Goal: Information Seeking & Learning: Compare options

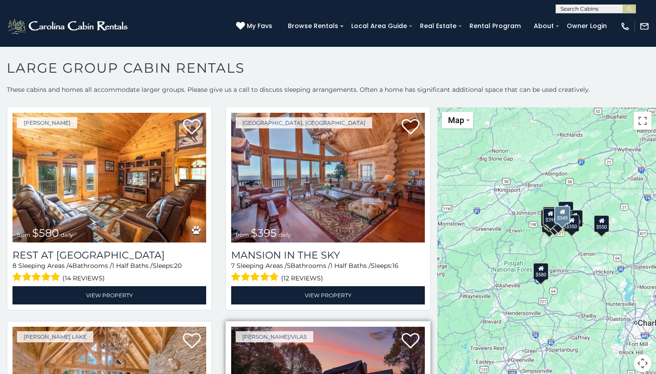
scroll to position [25, 0]
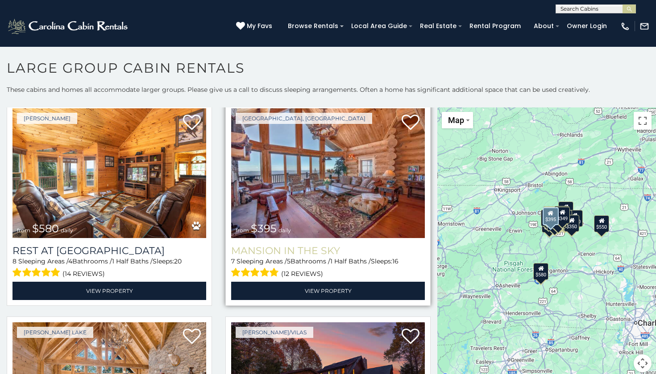
click at [314, 251] on h3 "Mansion In The Sky" at bounding box center [328, 251] width 194 height 12
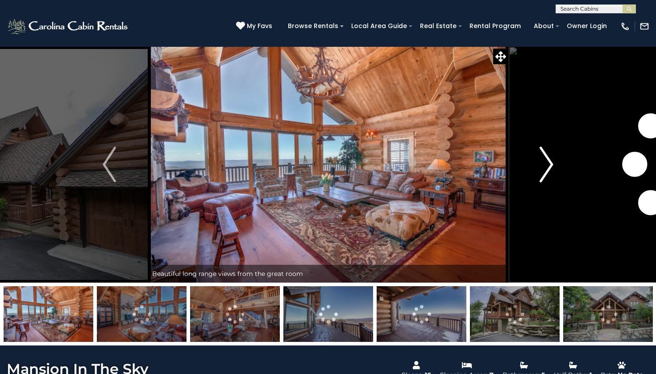
click at [540, 164] on img "Next" at bounding box center [546, 165] width 13 height 36
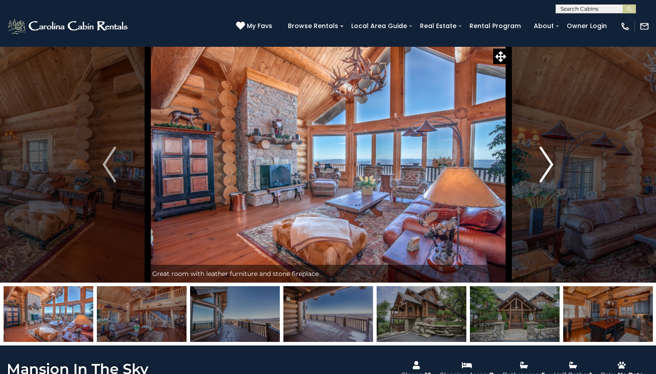
click at [540, 164] on img "Next" at bounding box center [546, 165] width 13 height 36
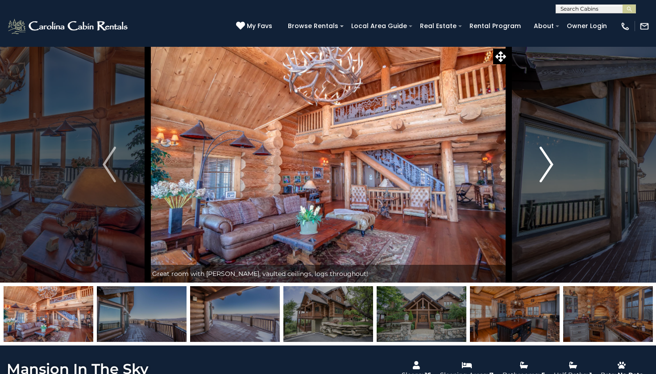
click at [540, 164] on img "Next" at bounding box center [546, 165] width 13 height 36
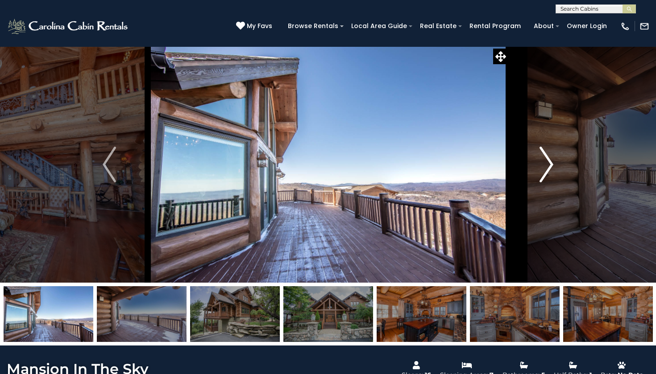
click at [540, 164] on img "Next" at bounding box center [546, 165] width 13 height 36
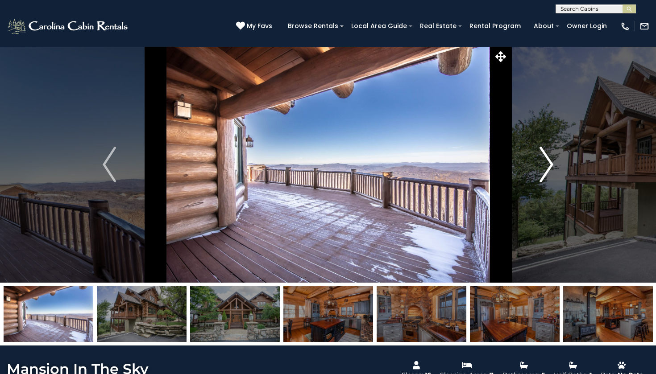
click at [540, 164] on img "Next" at bounding box center [546, 165] width 13 height 36
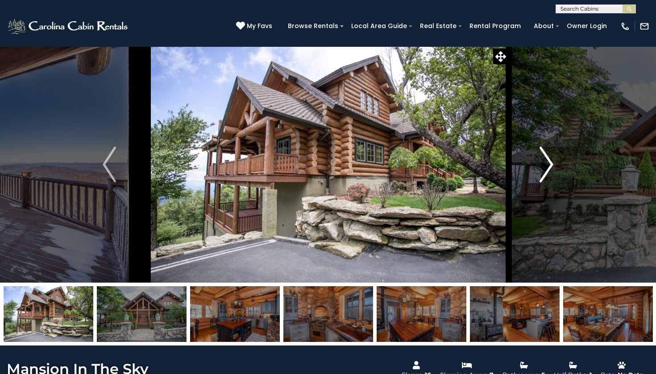
click at [540, 163] on img "Next" at bounding box center [546, 165] width 13 height 36
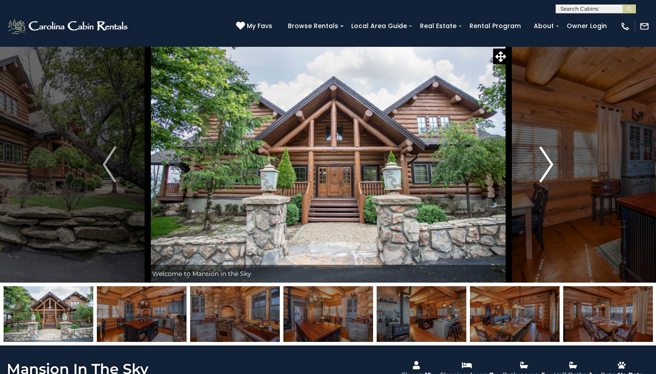
click at [540, 163] on img "Next" at bounding box center [546, 165] width 13 height 36
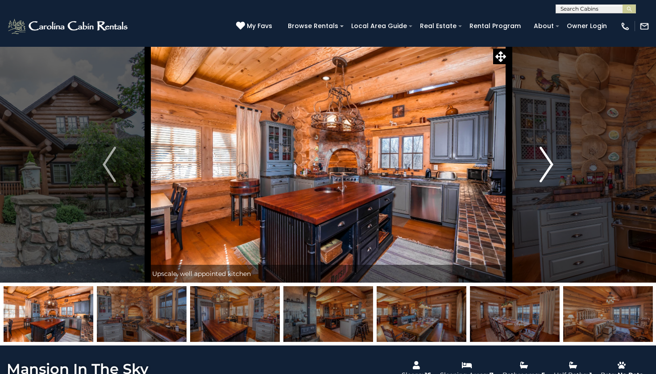
click at [540, 163] on img "Next" at bounding box center [546, 165] width 13 height 36
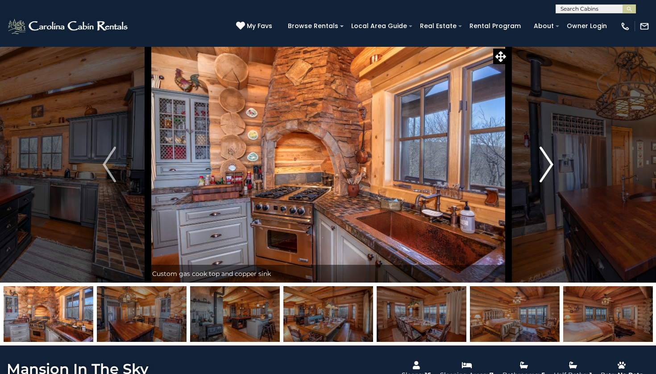
click at [540, 163] on img "Next" at bounding box center [546, 165] width 13 height 36
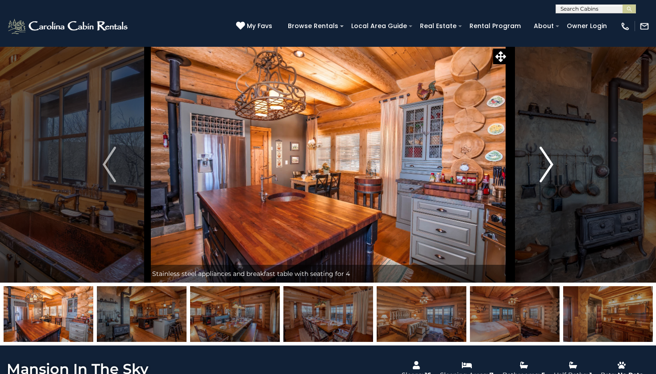
click at [540, 163] on img "Next" at bounding box center [546, 165] width 13 height 36
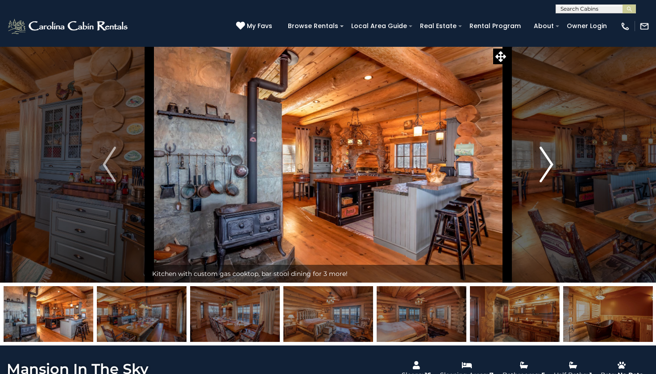
click at [540, 163] on img "Next" at bounding box center [546, 165] width 13 height 36
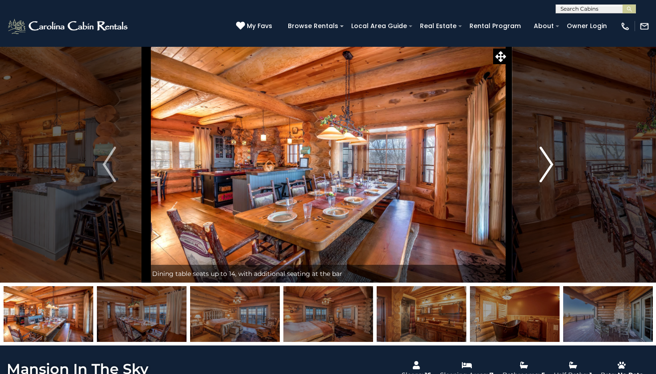
click at [540, 162] on img "Next" at bounding box center [546, 165] width 13 height 36
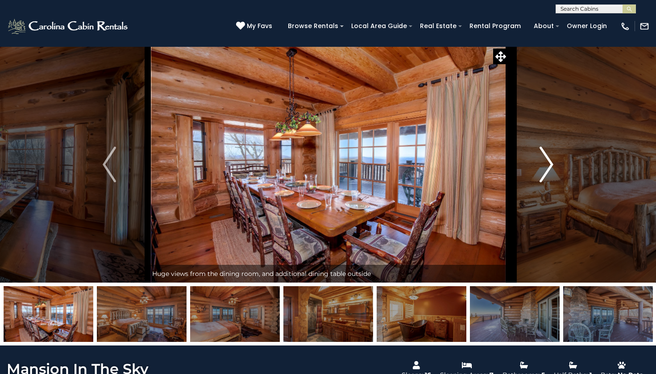
click at [540, 162] on img "Next" at bounding box center [546, 165] width 13 height 36
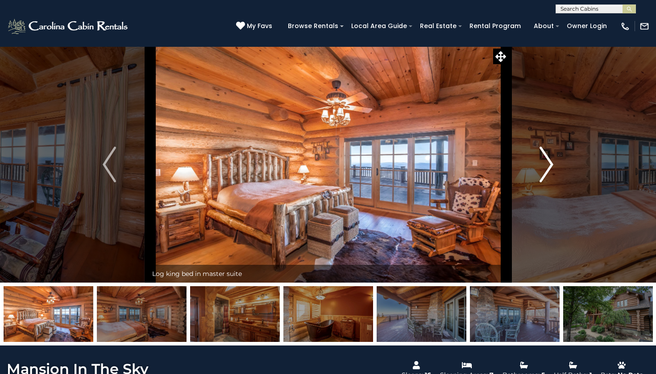
click at [540, 162] on img "Next" at bounding box center [546, 165] width 13 height 36
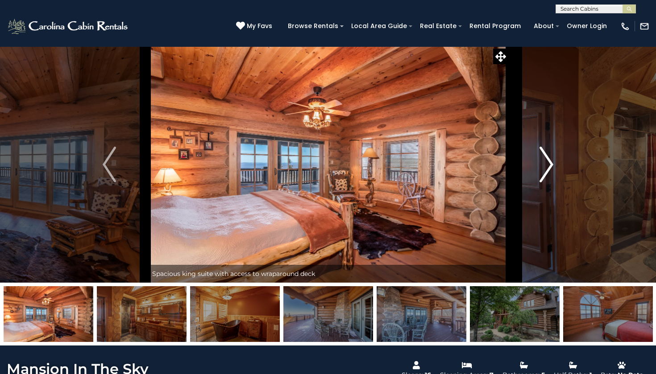
click at [540, 162] on img "Next" at bounding box center [546, 165] width 13 height 36
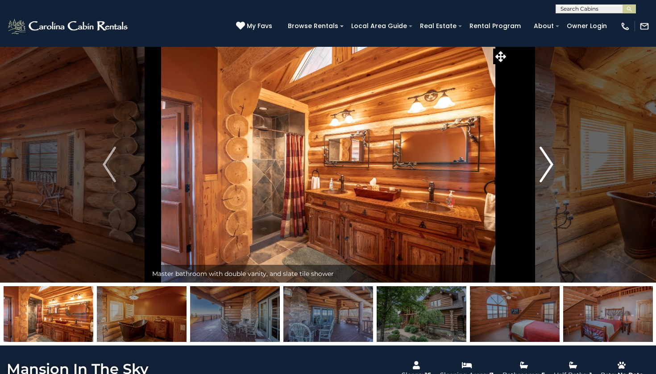
click at [540, 162] on img "Next" at bounding box center [546, 165] width 13 height 36
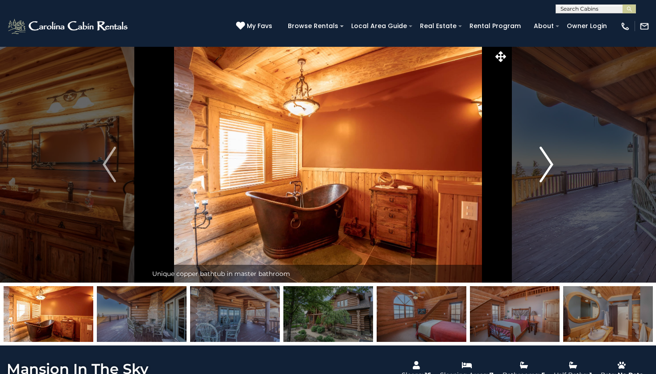
click at [540, 162] on img "Next" at bounding box center [546, 165] width 13 height 36
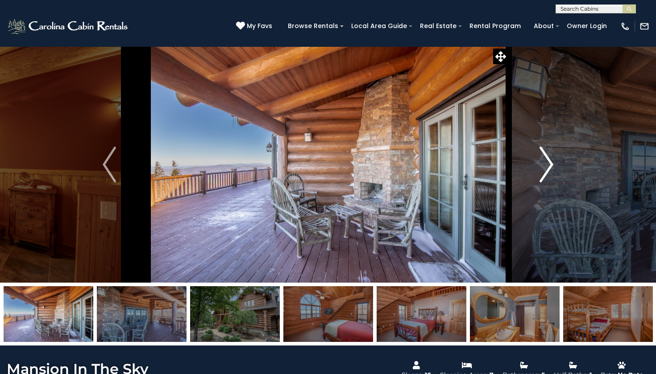
click at [540, 162] on img "Next" at bounding box center [546, 165] width 13 height 36
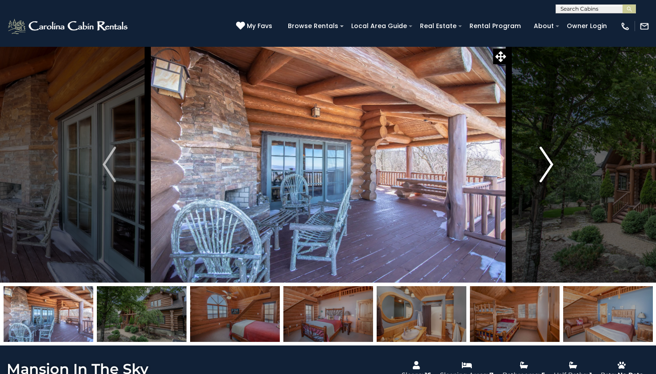
click at [540, 162] on img "Next" at bounding box center [546, 165] width 13 height 36
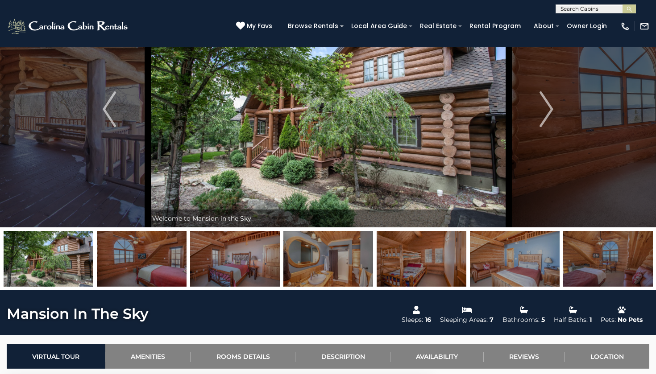
scroll to position [56, 0]
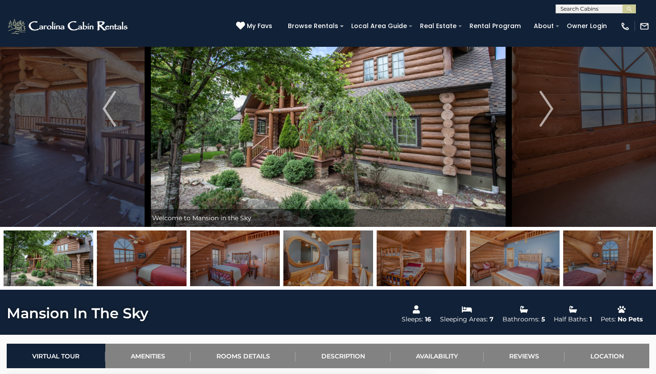
click at [513, 258] on img at bounding box center [515, 259] width 90 height 56
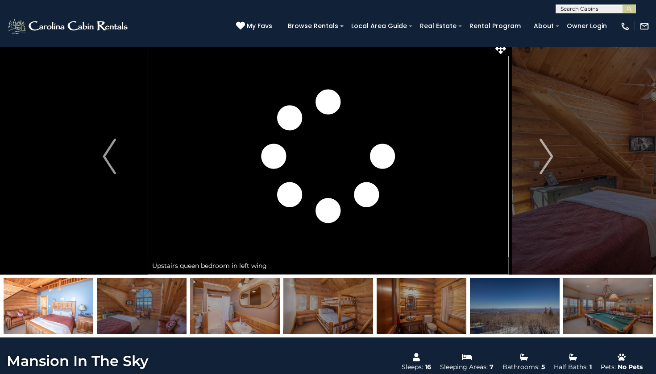
scroll to position [7, 0]
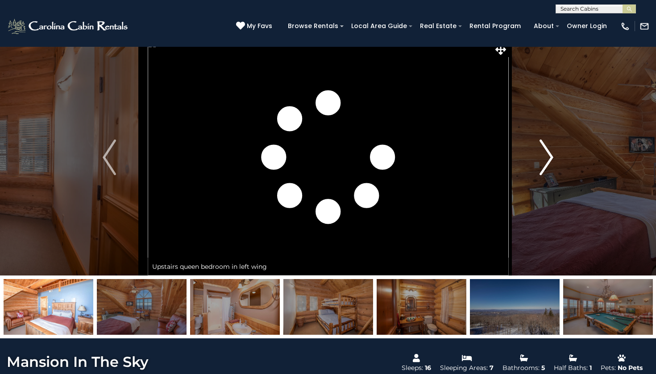
click at [540, 165] on img "Next" at bounding box center [546, 158] width 13 height 36
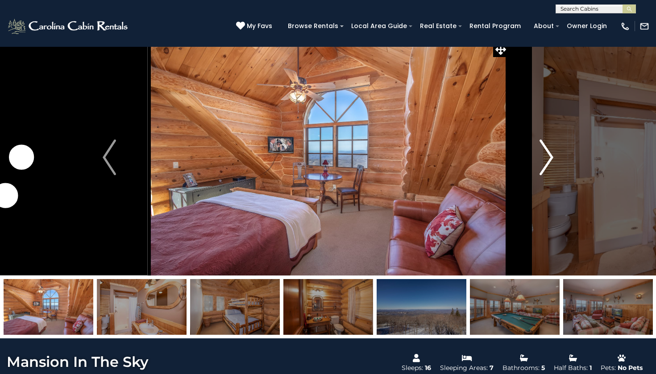
click at [542, 174] on img "Next" at bounding box center [546, 158] width 13 height 36
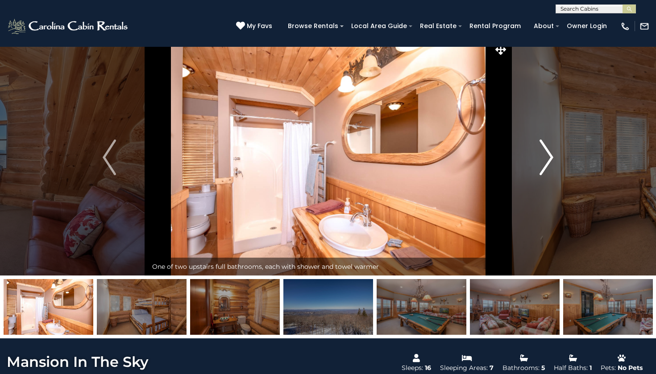
click at [542, 174] on img "Next" at bounding box center [546, 158] width 13 height 36
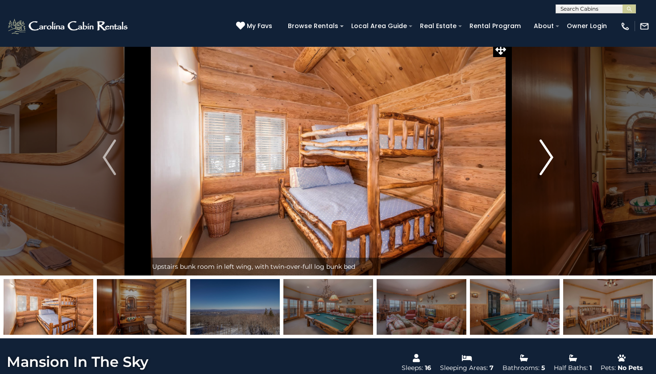
click at [542, 174] on img "Next" at bounding box center [546, 158] width 13 height 36
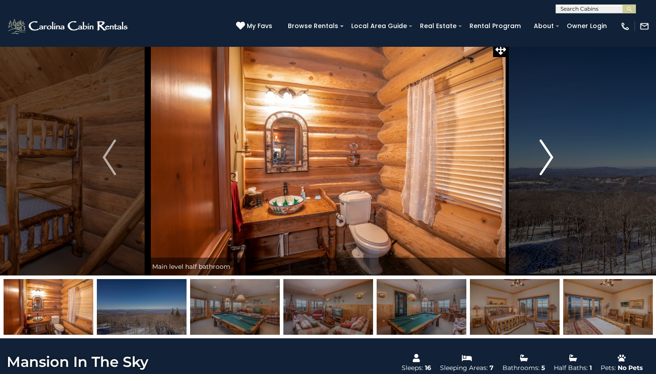
click at [542, 174] on img "Next" at bounding box center [546, 158] width 13 height 36
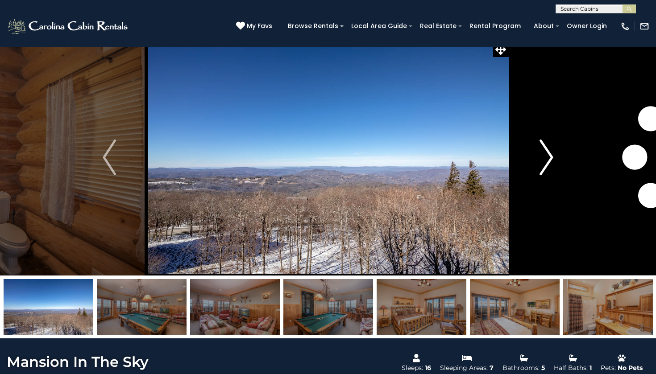
click at [542, 174] on img "Next" at bounding box center [546, 158] width 13 height 36
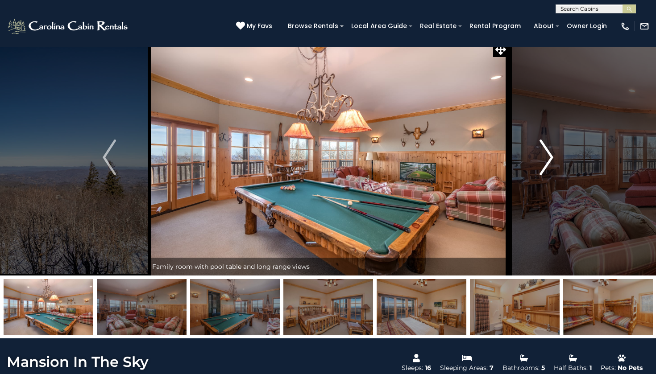
click at [542, 173] on img "Next" at bounding box center [546, 158] width 13 height 36
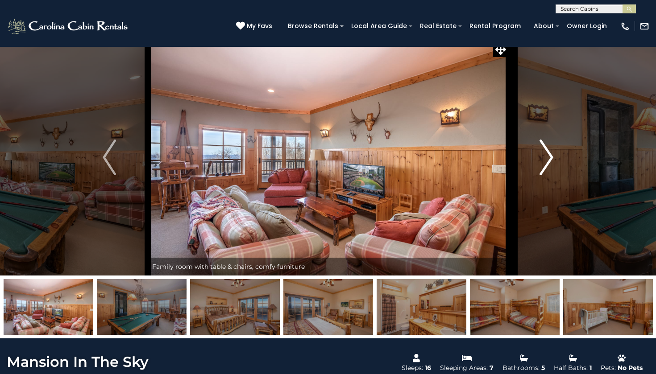
click at [542, 173] on img "Next" at bounding box center [546, 158] width 13 height 36
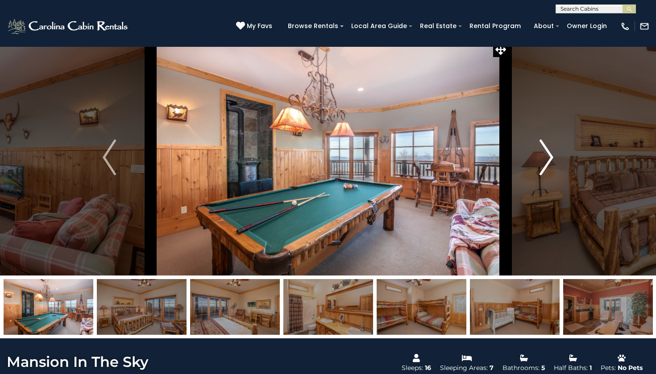
click at [542, 173] on img "Next" at bounding box center [546, 158] width 13 height 36
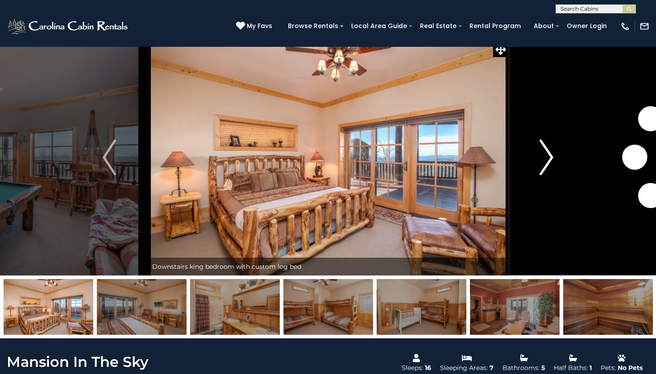
click at [542, 173] on img "Next" at bounding box center [546, 158] width 13 height 36
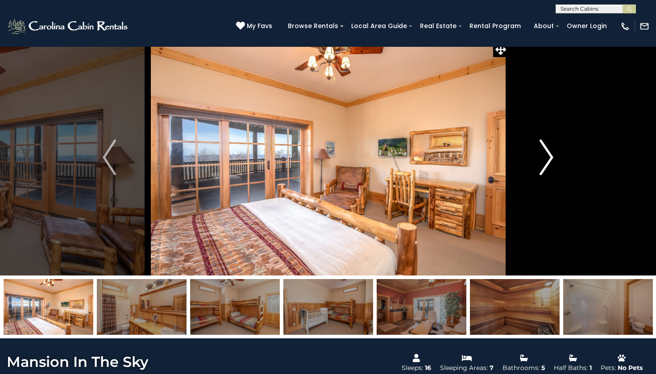
click at [542, 173] on img "Next" at bounding box center [546, 158] width 13 height 36
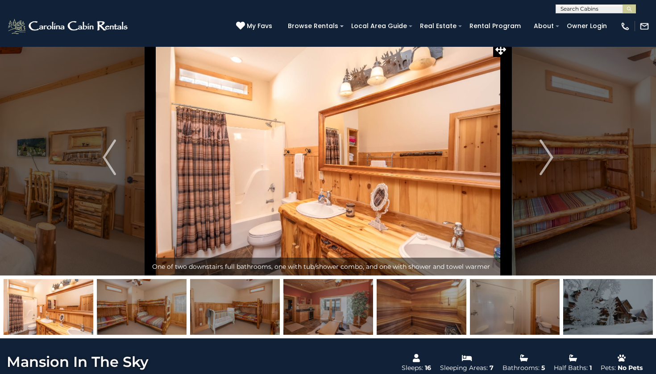
click at [447, 0] on div "**********" at bounding box center [328, 6] width 656 height 13
click at [553, 161] on img "Next" at bounding box center [546, 158] width 13 height 36
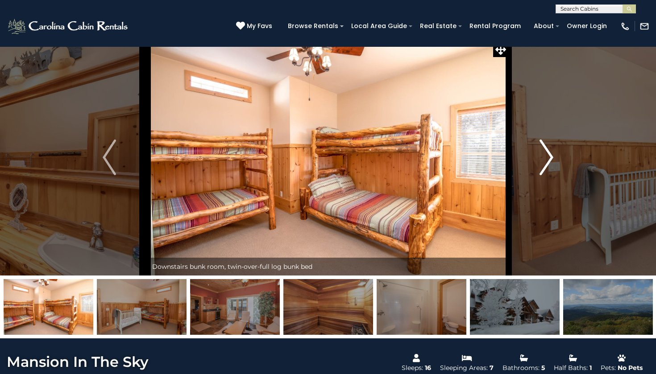
click at [553, 155] on img "Next" at bounding box center [546, 158] width 13 height 36
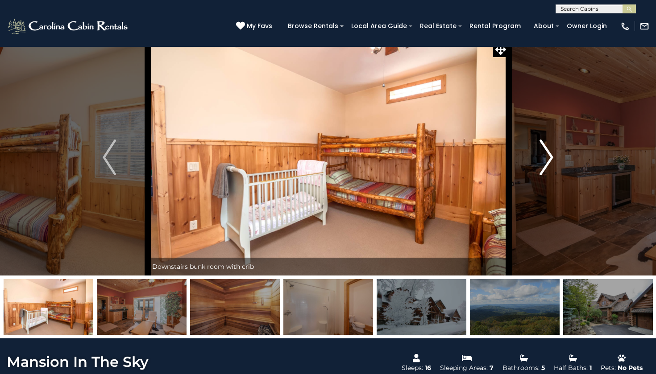
click at [553, 155] on img "Next" at bounding box center [546, 158] width 13 height 36
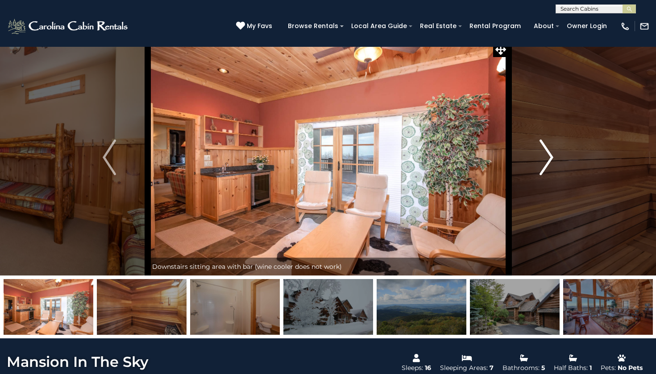
click at [553, 155] on img "Next" at bounding box center [546, 158] width 13 height 36
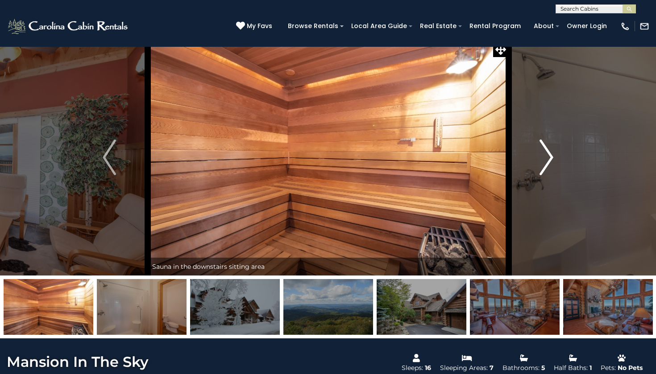
click at [553, 155] on img "Next" at bounding box center [546, 158] width 13 height 36
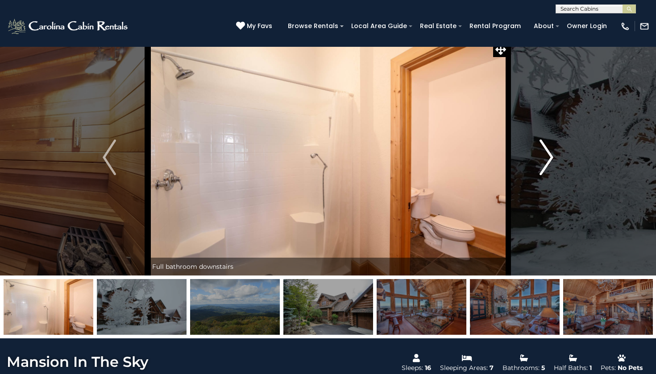
click at [553, 155] on img "Next" at bounding box center [546, 158] width 13 height 36
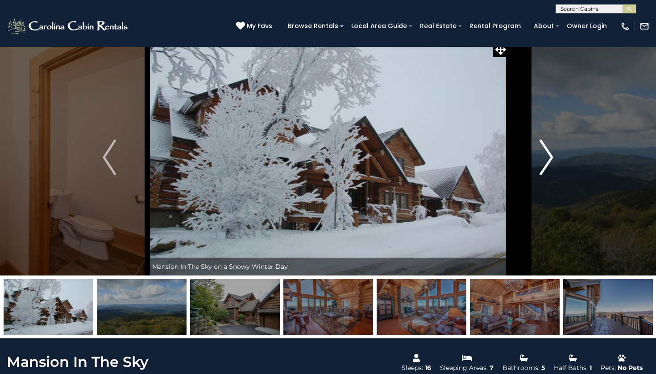
click at [553, 155] on img "Next" at bounding box center [546, 158] width 13 height 36
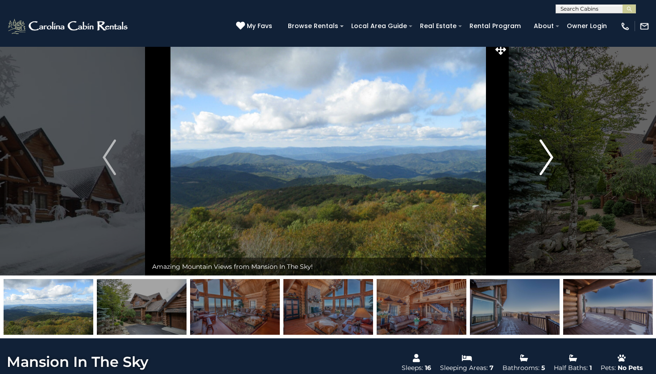
click at [553, 155] on img "Next" at bounding box center [546, 158] width 13 height 36
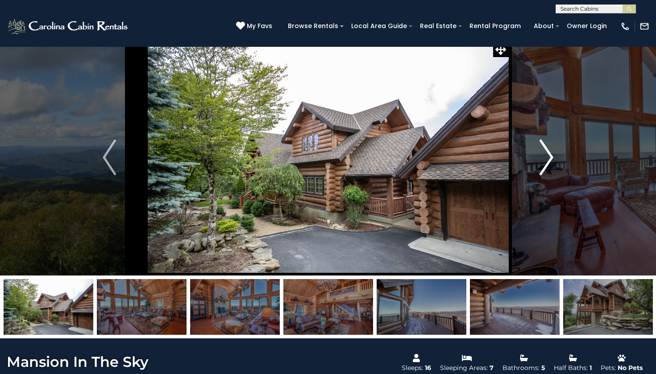
click at [553, 155] on img "Next" at bounding box center [546, 158] width 13 height 36
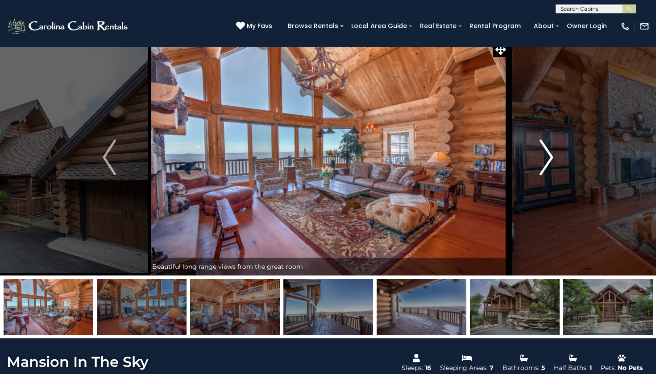
click at [553, 155] on img "Next" at bounding box center [546, 158] width 13 height 36
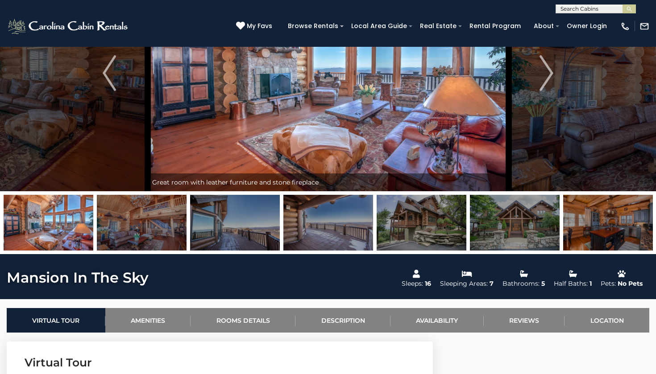
scroll to position [91, 0]
click at [245, 320] on link "Rooms Details" at bounding box center [243, 320] width 105 height 25
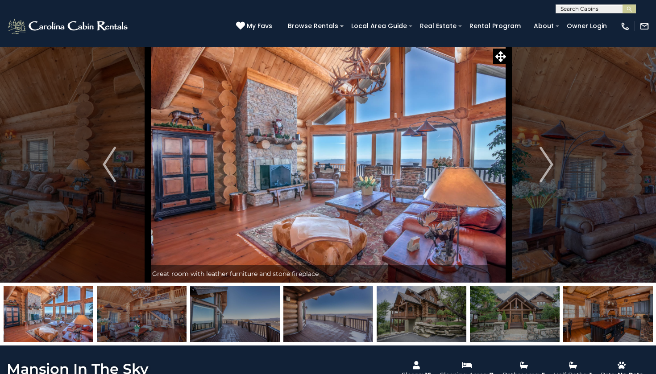
scroll to position [0, 0]
click at [547, 168] on img "Next" at bounding box center [546, 165] width 13 height 36
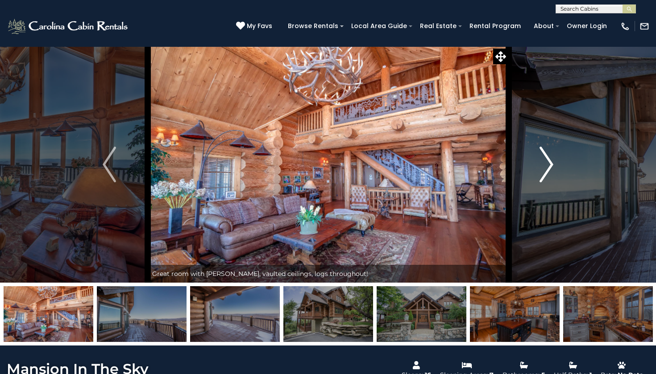
click at [547, 168] on img "Next" at bounding box center [546, 165] width 13 height 36
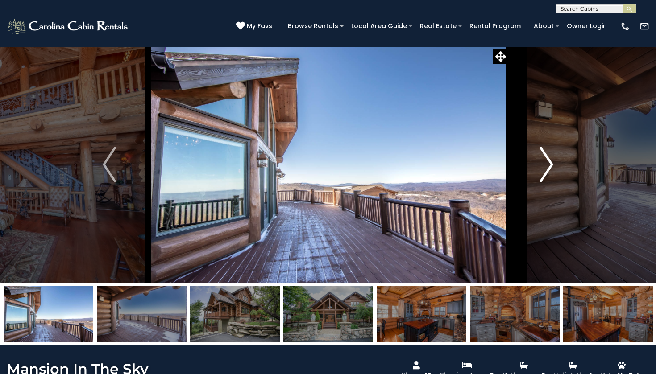
click at [547, 168] on img "Next" at bounding box center [546, 165] width 13 height 36
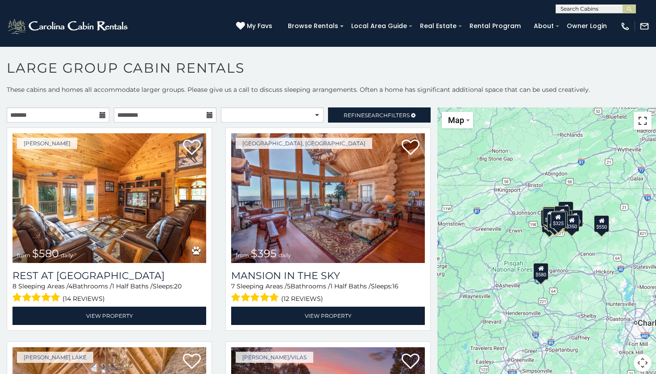
click at [641, 124] on button "Toggle fullscreen view" at bounding box center [643, 121] width 18 height 18
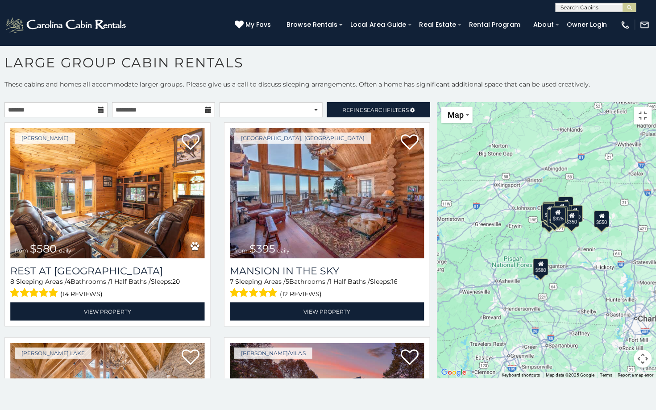
scroll to position [2, 0]
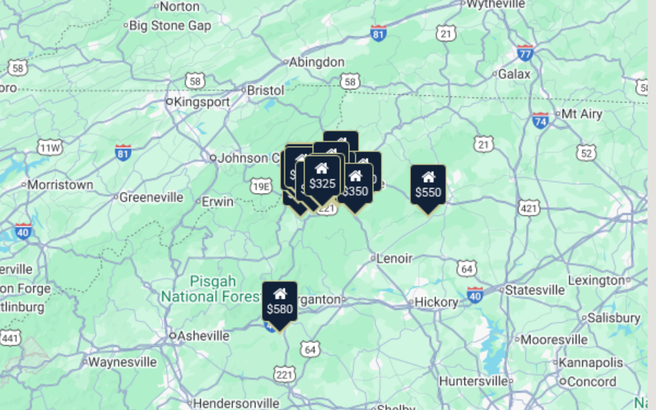
click at [153, 82] on div "$580 $395 $550 $349 $535 $480 $400 $325 $451 $460 $525 $315 $230 $355 $695 $650…" at bounding box center [328, 205] width 656 height 410
click at [345, 174] on div "$350" at bounding box center [352, 182] width 15 height 17
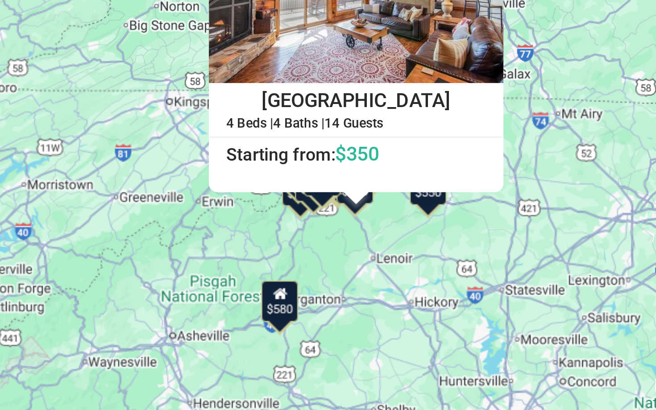
click at [123, 93] on div "$580 $395 $550 $349 $535 $480 $400 $325 $451 $460 $525 $315 $230 $355 $695 $650…" at bounding box center [328, 205] width 656 height 410
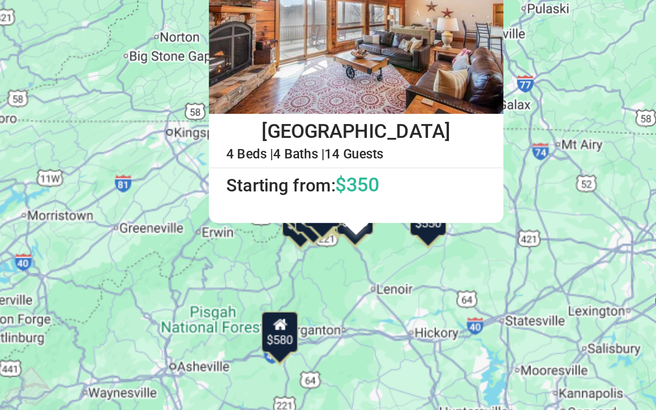
click at [124, 125] on div "$580 $395 $550 $349 $535 $480 $400 $325 $451 $460 $525 $315 $230 $355 $695 $650…" at bounding box center [328, 205] width 656 height 410
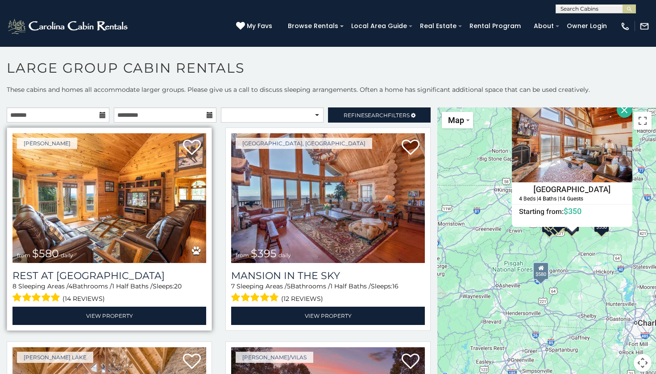
scroll to position [0, 0]
click at [120, 207] on img at bounding box center [109, 198] width 194 height 130
click at [124, 279] on h3 "Rest at [GEOGRAPHIC_DATA]" at bounding box center [109, 276] width 194 height 12
click at [143, 219] on img at bounding box center [109, 198] width 194 height 130
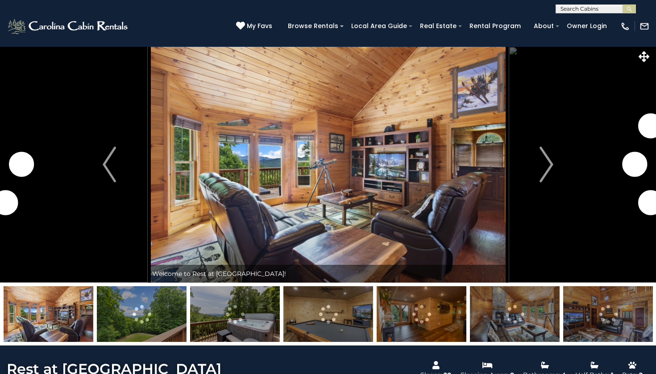
click at [34, 303] on img at bounding box center [49, 314] width 90 height 56
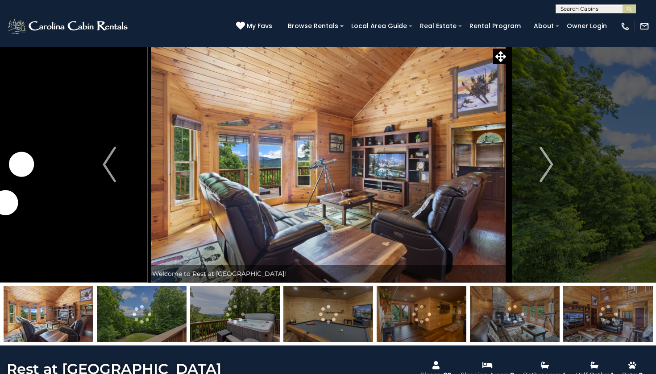
click at [153, 308] on img at bounding box center [142, 314] width 90 height 56
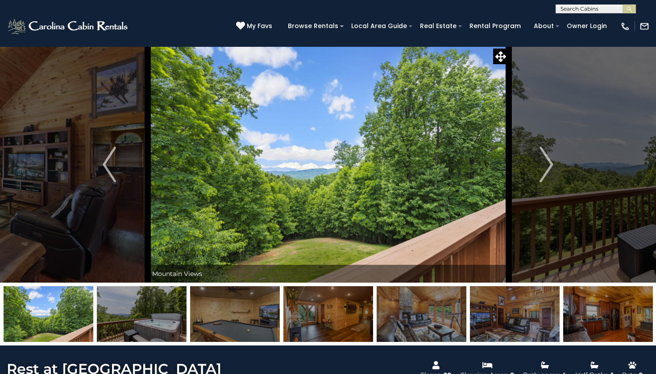
click at [207, 321] on img at bounding box center [235, 314] width 90 height 56
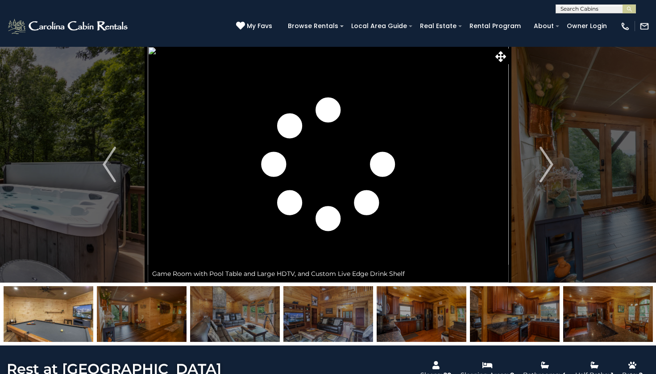
click at [229, 317] on img at bounding box center [235, 314] width 90 height 56
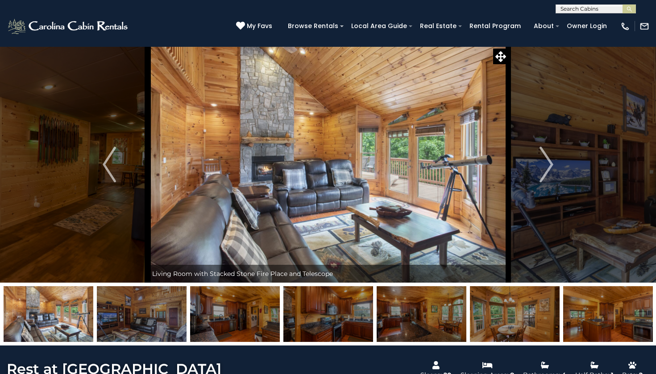
click at [294, 317] on img at bounding box center [328, 314] width 90 height 56
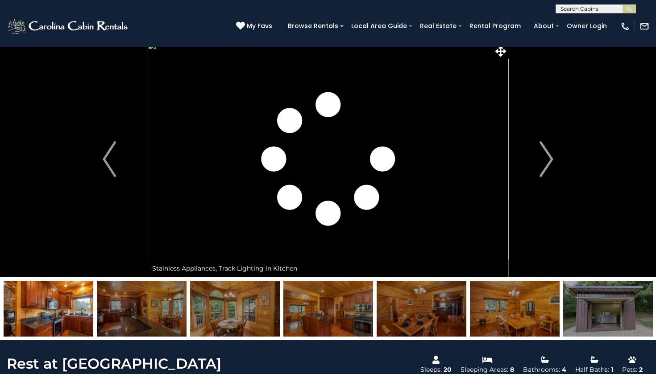
scroll to position [5, 0]
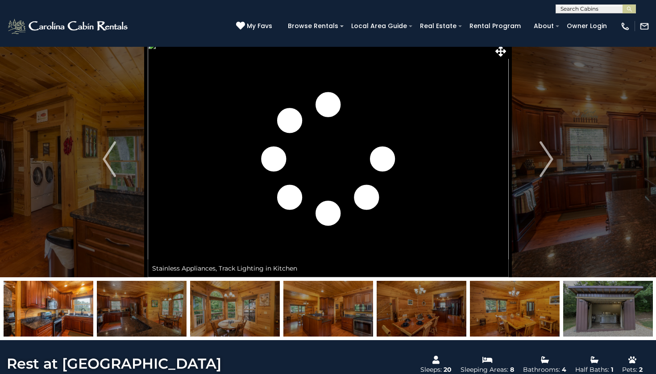
click at [503, 315] on img at bounding box center [515, 309] width 90 height 56
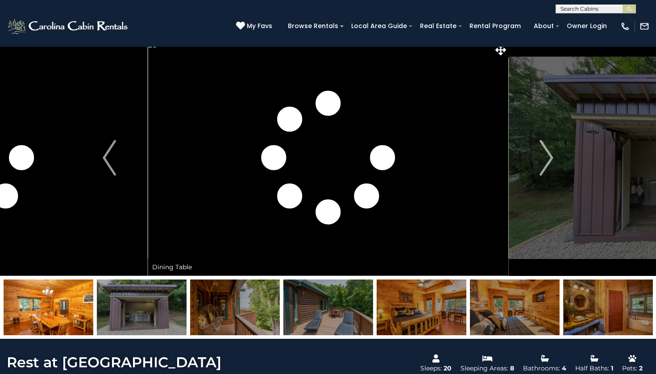
scroll to position [7, 0]
click at [551, 317] on img at bounding box center [515, 308] width 90 height 56
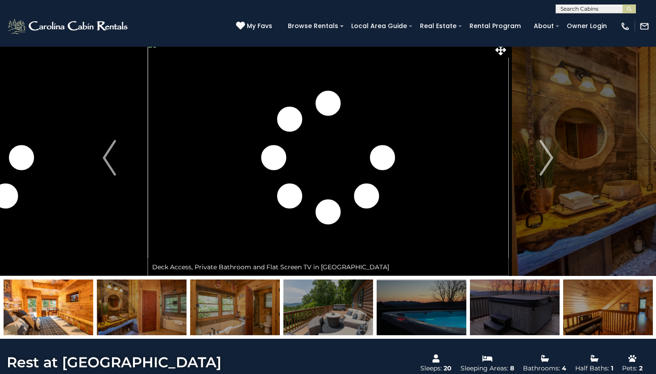
click at [551, 317] on img at bounding box center [515, 308] width 90 height 56
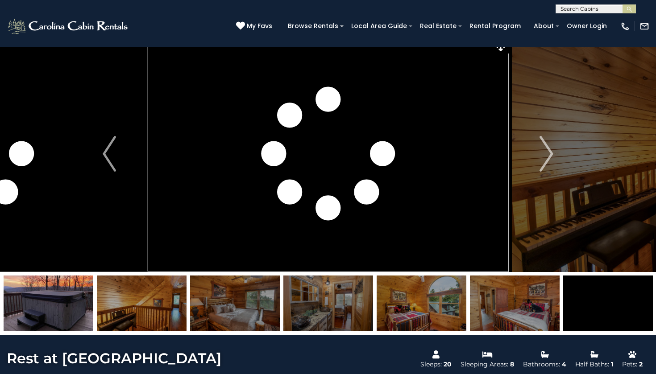
scroll to position [11, 0]
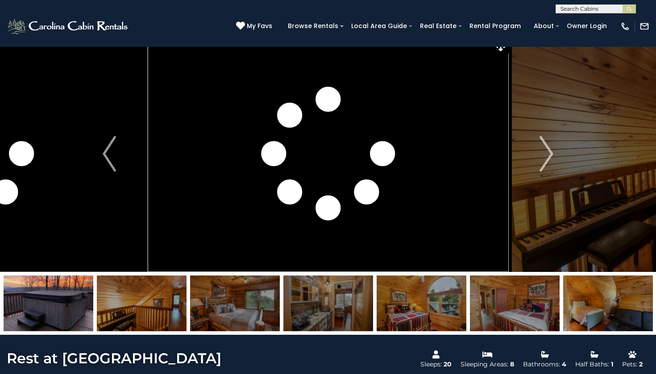
click at [393, 311] on img at bounding box center [422, 304] width 90 height 56
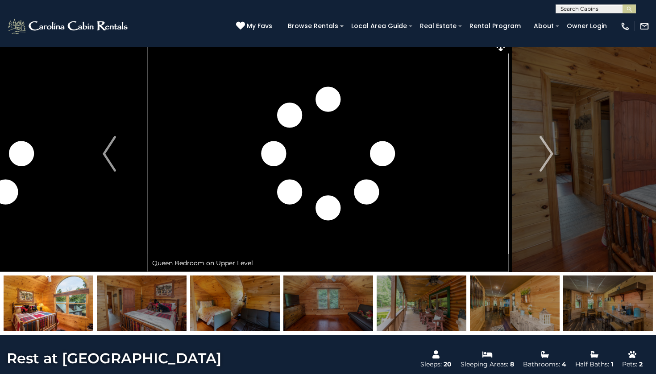
click at [406, 313] on img at bounding box center [422, 304] width 90 height 56
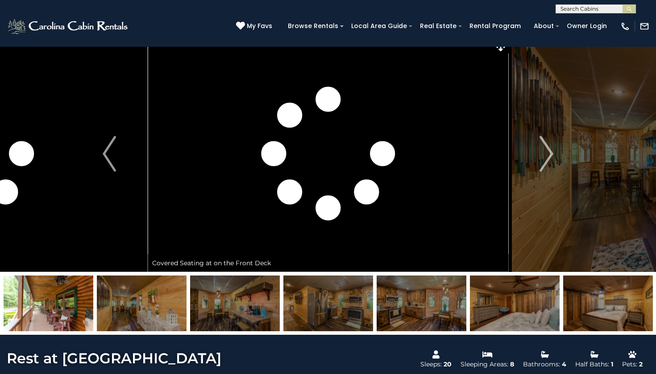
click at [461, 310] on img at bounding box center [422, 304] width 90 height 56
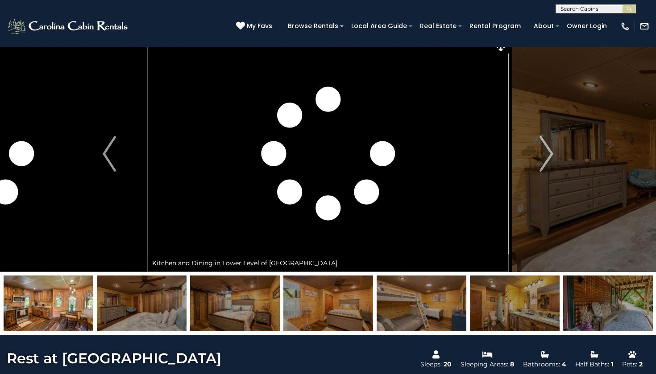
click at [502, 315] on img at bounding box center [515, 304] width 90 height 56
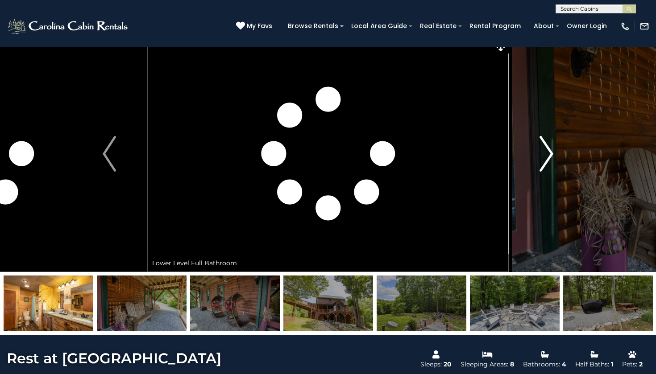
click at [548, 159] on img "Next" at bounding box center [546, 154] width 13 height 36
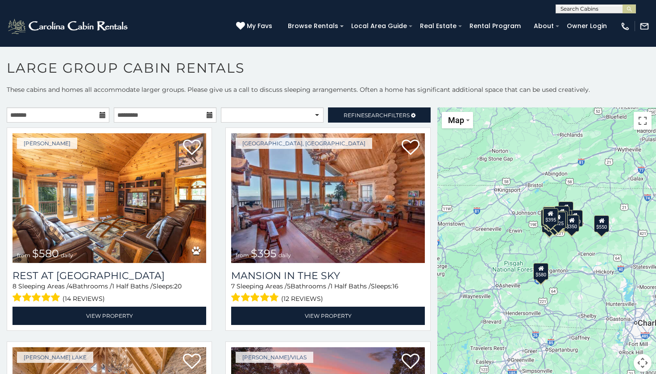
click at [473, 129] on div "$580 $395 $550 $349 $535 $480 $400 $325 $451 $460 $525 $315 $230 $355 $695 $650…" at bounding box center [546, 245] width 219 height 275
click at [462, 119] on span "Map" at bounding box center [456, 120] width 16 height 9
click at [461, 136] on li "Satellite" at bounding box center [469, 136] width 52 height 14
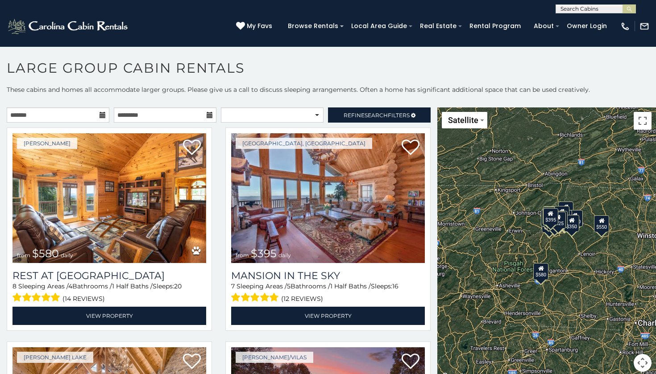
click at [584, 217] on div "$580 $395 $550 $349 $535 $480 $400 $325 $451 $460 $525 $315 $230 $355 $695 $650…" at bounding box center [546, 245] width 219 height 275
click at [585, 207] on div "$580 $395 $550 $349 $535 $480 $400 $325 $451 $460 $525 $315 $230 $355 $695 $650…" at bounding box center [546, 245] width 219 height 275
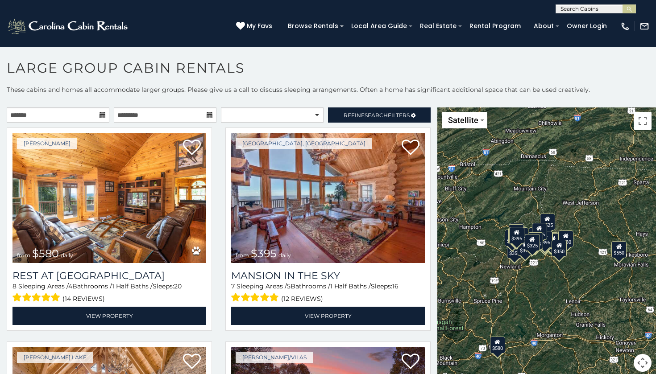
click at [567, 215] on div "$580 $395 $550 $349 $535 $480 $400 $325 $451 $460 $525 $315 $230 $355 $695 $650…" at bounding box center [546, 245] width 219 height 275
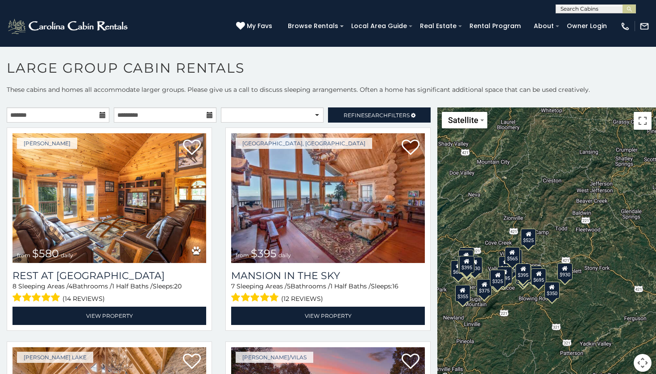
click at [555, 243] on div "$580 $395 $550 $349 $535 $480 $400 $325 $451 $460 $525 $315 $230 $355 $695 $650…" at bounding box center [546, 245] width 219 height 275
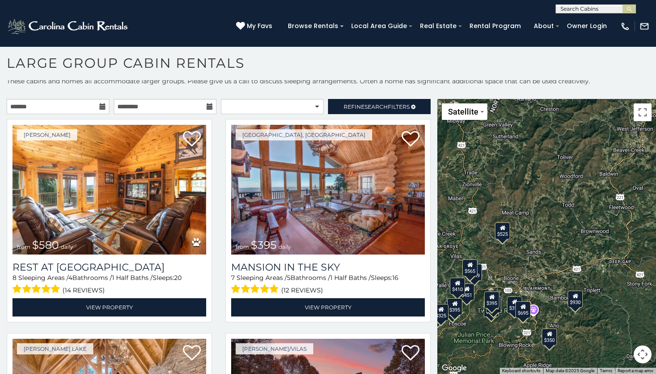
scroll to position [5, 0]
click at [515, 283] on div "$580 $395 $550 $349 $535 $480 $400 $325 $451 $460 $525 $315 $230 $355 $695 $650…" at bounding box center [546, 236] width 219 height 275
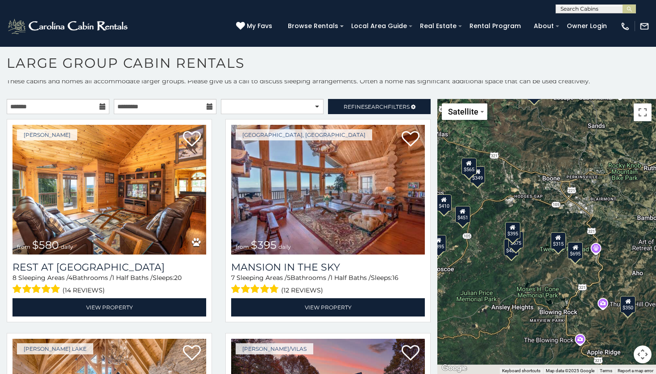
drag, startPoint x: 541, startPoint y: 278, endPoint x: 586, endPoint y: 151, distance: 135.1
click at [586, 151] on div "$580 $395 $550 $349 $535 $480 $400 $325 $451 $460 $525 $315 $230 $355 $695 $650…" at bounding box center [546, 236] width 219 height 275
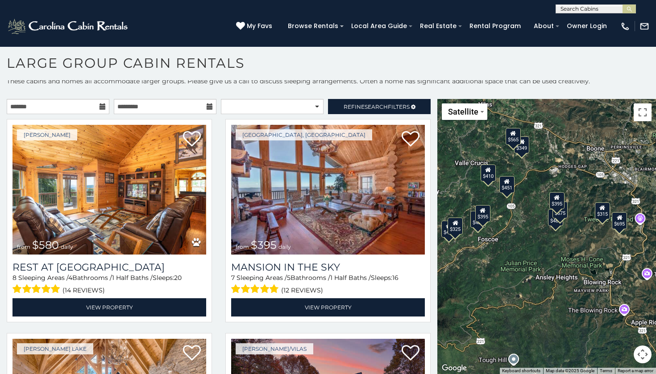
drag, startPoint x: 519, startPoint y: 163, endPoint x: 565, endPoint y: 164, distance: 46.0
click at [565, 164] on div "$580 $395 $550 $349 $535 $480 $400 $325 $451 $460 $525 $315 $230 $355 $695 $650…" at bounding box center [546, 236] width 219 height 275
click at [565, 184] on div "$580 $395 $550 $349 $535 $480 $400 $325 $451 $460 $525 $315 $230 $355 $695 $650…" at bounding box center [546, 236] width 219 height 275
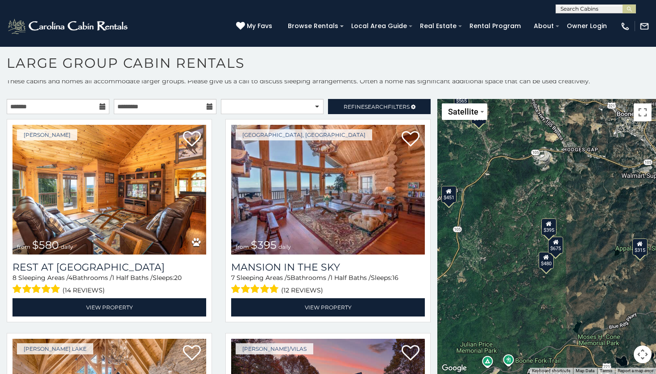
click at [564, 199] on div "$580 $395 $550 $349 $535 $480 $400 $325 $451 $460 $525 $315 $230 $355 $695 $650…" at bounding box center [546, 236] width 219 height 275
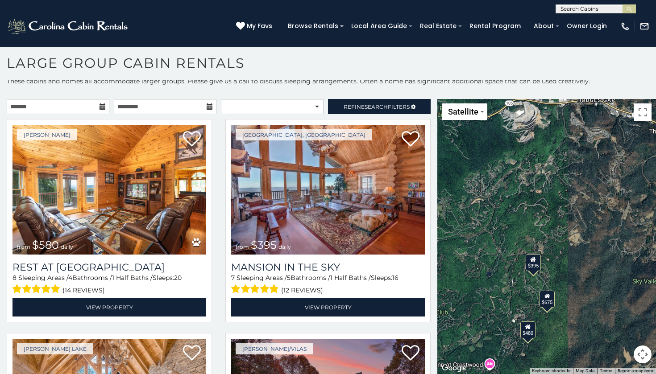
click at [641, 354] on button "Map camera controls" at bounding box center [643, 355] width 18 height 18
click at [627, 356] on button "Zoom out" at bounding box center [620, 355] width 18 height 18
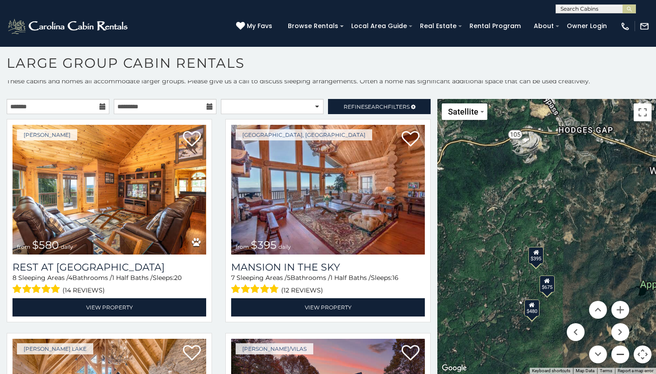
click at [627, 356] on button "Zoom out" at bounding box center [620, 355] width 18 height 18
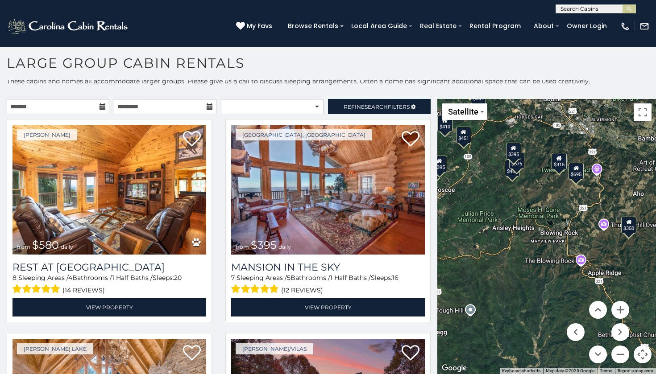
drag, startPoint x: 575, startPoint y: 229, endPoint x: 542, endPoint y: 144, distance: 91.2
click at [543, 143] on div "$580 $395 $550 $349 $535 $480 $400 $325 $451 $460 $525 $315 $230 $355 $695 $650…" at bounding box center [546, 236] width 219 height 275
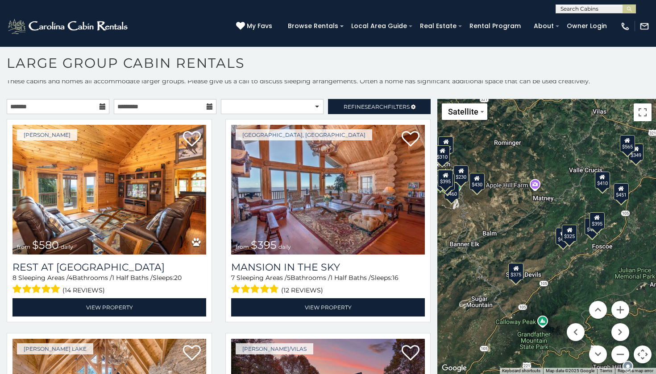
drag, startPoint x: 561, startPoint y: 183, endPoint x: 725, endPoint y: 239, distance: 173.4
click at [655, 239] on html "**********" at bounding box center [328, 184] width 656 height 379
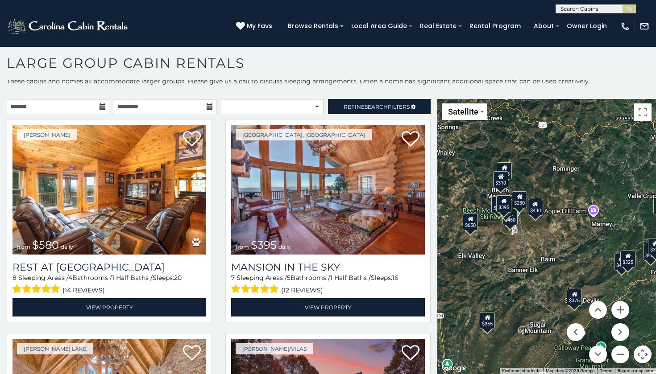
drag, startPoint x: 477, startPoint y: 170, endPoint x: 525, endPoint y: 200, distance: 56.8
click at [525, 200] on div "$230" at bounding box center [519, 199] width 15 height 17
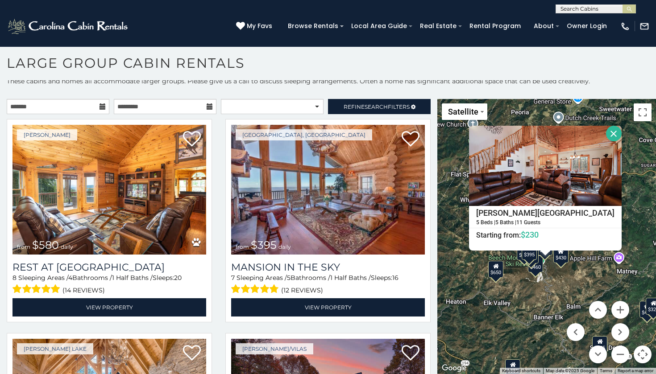
click at [540, 294] on div "$580 $395 $550 $349 $535 $480 $400 $325 $451 $460 $525 $315 $230 $355 $695 $650…" at bounding box center [546, 236] width 219 height 275
click at [623, 310] on button "Zoom in" at bounding box center [620, 310] width 18 height 18
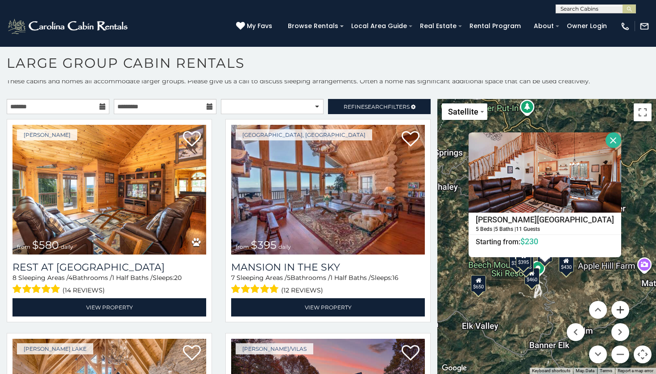
click at [623, 310] on button "Zoom in" at bounding box center [620, 310] width 18 height 18
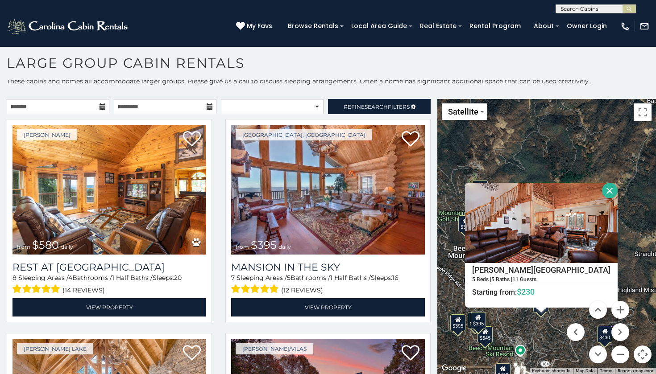
click at [618, 192] on button "Close" at bounding box center [610, 191] width 16 height 16
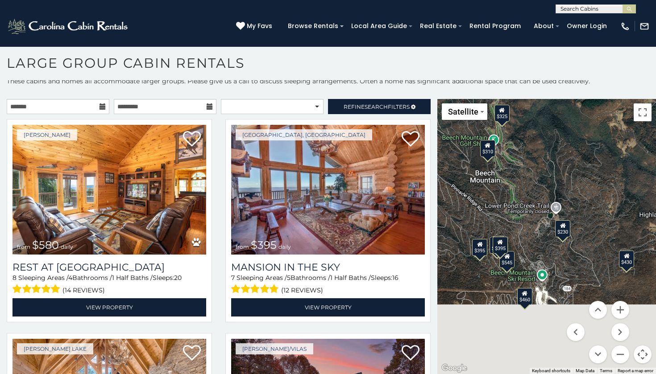
drag, startPoint x: 537, startPoint y: 228, endPoint x: 569, endPoint y: 104, distance: 128.9
click at [569, 104] on div "$580 $395 $550 $349 $535 $480 $400 $325 $451 $460 $525 $315 $230 $355 $695 $650…" at bounding box center [546, 236] width 219 height 275
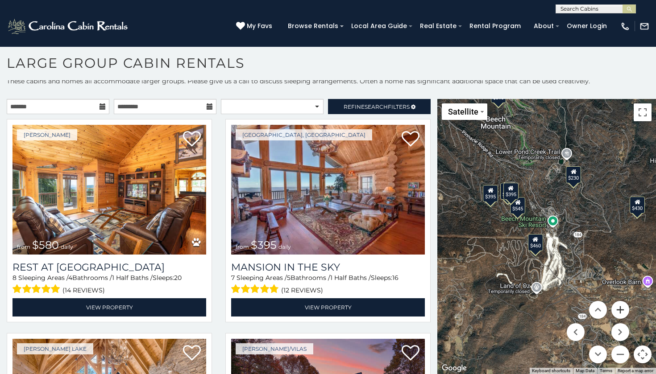
click at [624, 310] on button "Zoom in" at bounding box center [620, 310] width 18 height 18
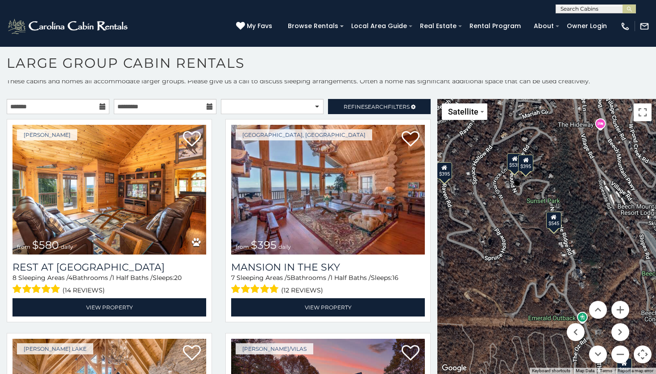
drag, startPoint x: 508, startPoint y: 209, endPoint x: 651, endPoint y: 322, distance: 181.9
click at [651, 322] on div "$580 $395 $550 $349 $535 $480 $400 $325 $451 $460 $525 $315 $230 $355 $695 $650…" at bounding box center [546, 236] width 219 height 275
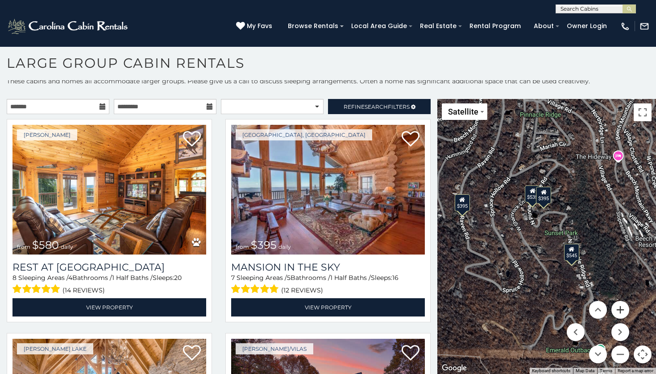
click at [618, 316] on button "Zoom in" at bounding box center [620, 310] width 18 height 18
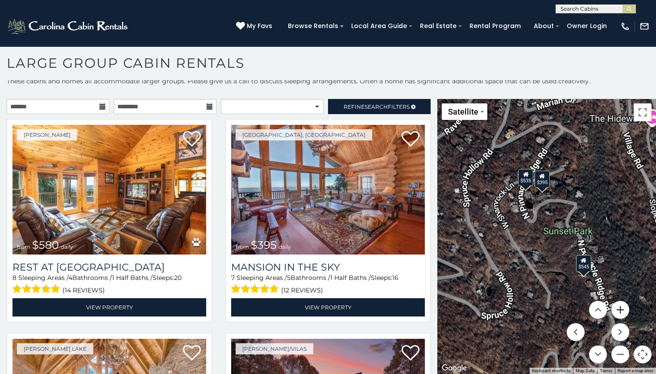
click at [618, 316] on button "Zoom in" at bounding box center [620, 310] width 18 height 18
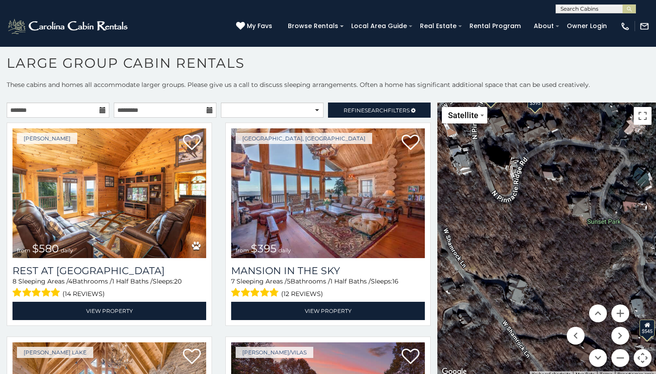
scroll to position [0, 0]
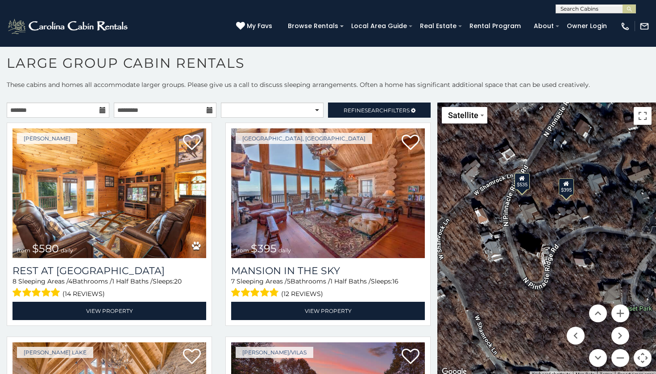
drag, startPoint x: 549, startPoint y: 186, endPoint x: 578, endPoint y: 286, distance: 104.5
click at [578, 286] on div "$580 $395 $550 $349 $535 $480 $400 $325 $451 $460 $525 $315 $230 $355 $695 $650…" at bounding box center [546, 240] width 219 height 275
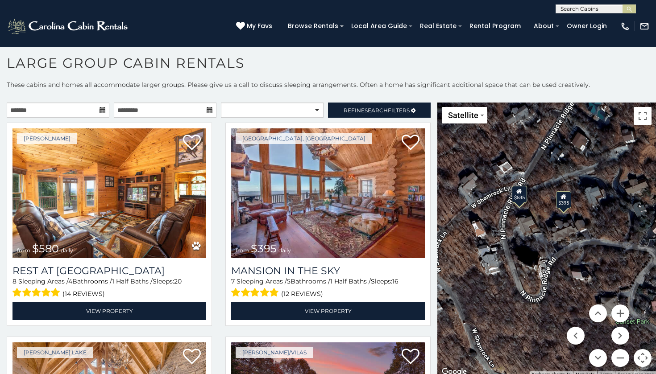
click at [516, 195] on div "$535" at bounding box center [519, 194] width 15 height 17
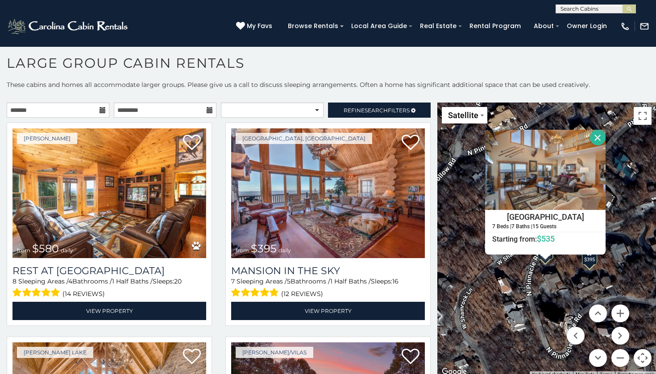
click at [587, 268] on div "$580 $395 $550 $349 $535 $480 $400 $325 $451 $460 $525 $315 $230 $355 $695 $650…" at bounding box center [546, 240] width 219 height 275
click at [592, 266] on div "$580 $395 $550 $349 $535 $480 $400 $325 $451 $460 $525 $315 $230 $355 $695 $650…" at bounding box center [546, 240] width 219 height 275
click at [593, 263] on div "$395" at bounding box center [589, 256] width 15 height 17
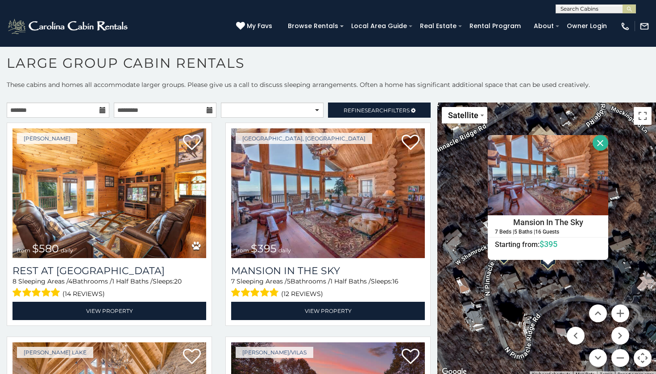
click at [608, 144] on button "Close" at bounding box center [601, 143] width 16 height 16
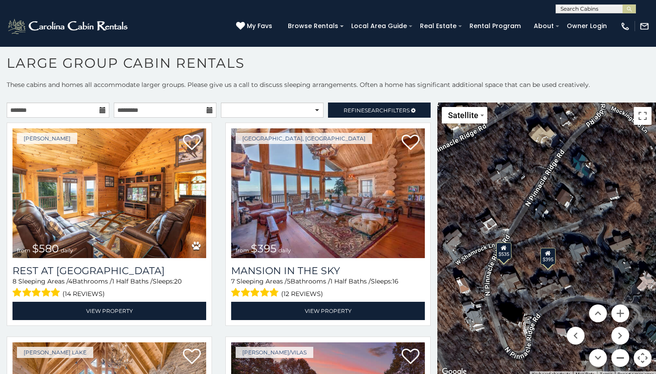
click at [616, 352] on button "Zoom out" at bounding box center [620, 358] width 18 height 18
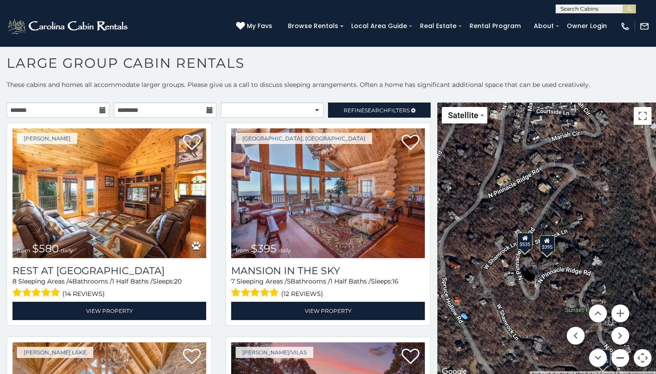
click at [616, 352] on button "Zoom out" at bounding box center [620, 358] width 18 height 18
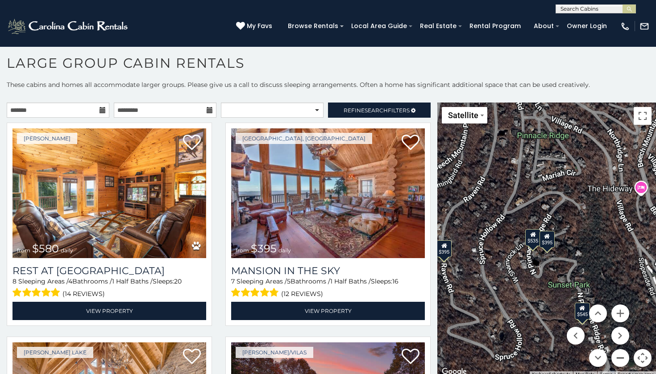
click at [616, 352] on button "Zoom out" at bounding box center [620, 358] width 18 height 18
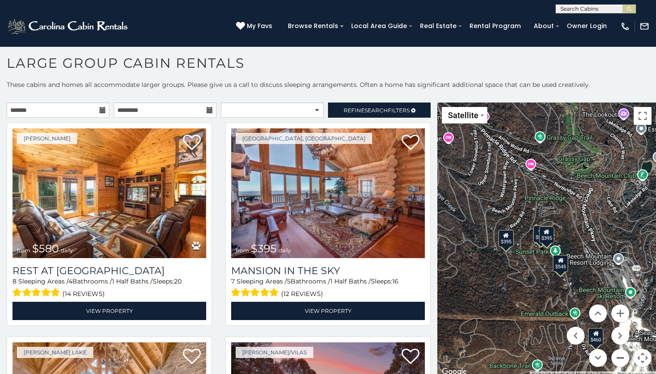
click at [616, 352] on button "Zoom out" at bounding box center [620, 358] width 18 height 18
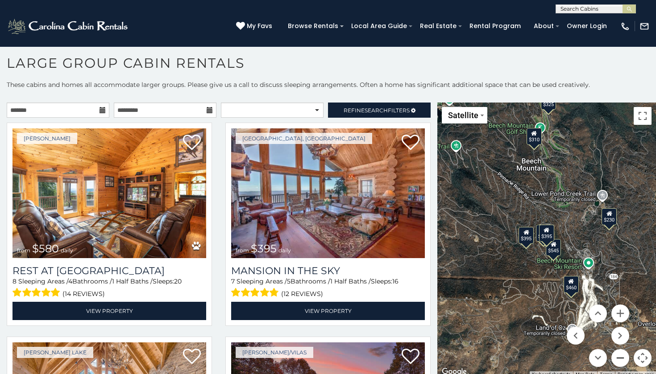
click at [616, 352] on button "Zoom out" at bounding box center [620, 358] width 18 height 18
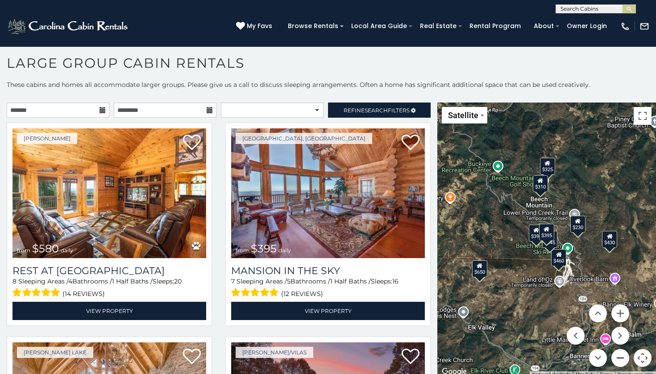
click at [616, 352] on button "Zoom out" at bounding box center [620, 358] width 18 height 18
